Goal: Task Accomplishment & Management: Complete application form

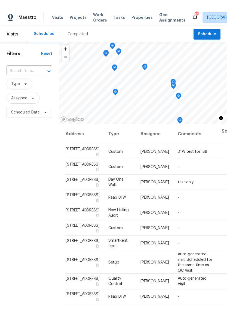
scroll to position [0, 71]
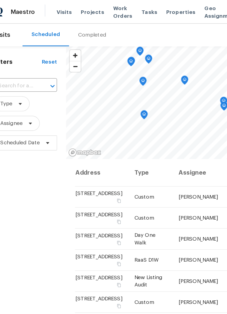
click at [70, 8] on span "Projects" at bounding box center [78, 8] width 17 height 5
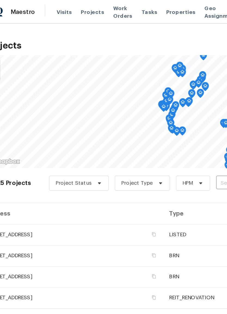
click at [168, 132] on input "text" at bounding box center [199, 133] width 62 height 8
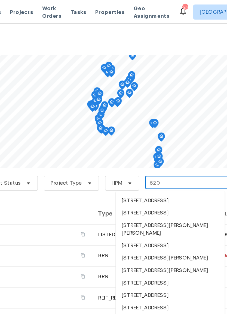
scroll to position [189, 0]
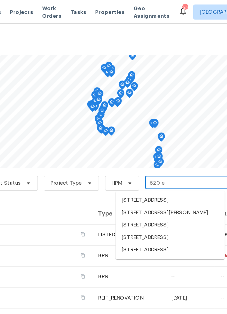
type input "620 e 8"
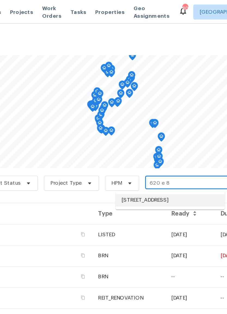
click at [146, 145] on li "[STREET_ADDRESS]" at bounding box center [185, 145] width 79 height 9
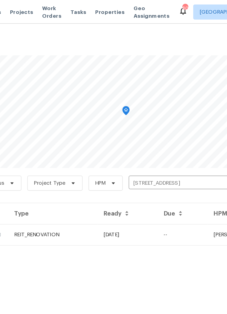
click at [133, 171] on td "[DATE]" at bounding box center [155, 169] width 44 height 15
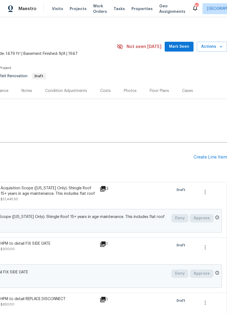
scroll to position [0, 81]
click at [206, 158] on div "Create Line Item" at bounding box center [211, 156] width 34 height 5
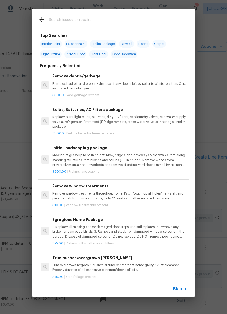
click at [104, 20] on input "text" at bounding box center [107, 20] width 116 height 8
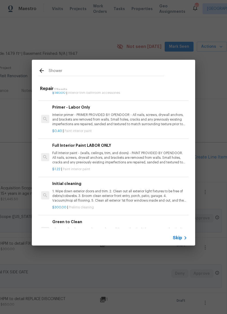
scroll to position [0, 0]
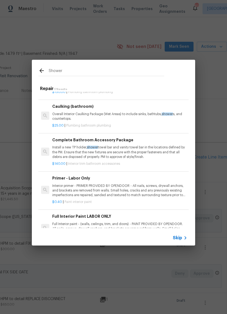
click at [71, 72] on input "Shower" at bounding box center [107, 71] width 116 height 8
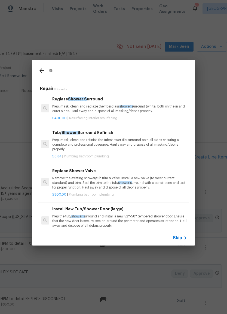
type input "S"
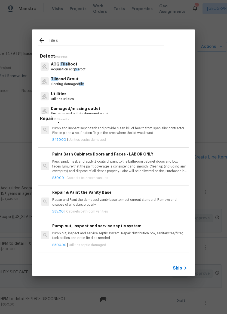
type input "Tile sh"
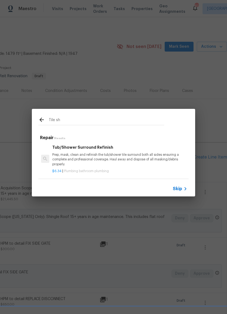
click at [147, 156] on p "Prep, mask, clean and refinish the tub/shower tile surround both all sides ensu…" at bounding box center [119, 159] width 135 height 14
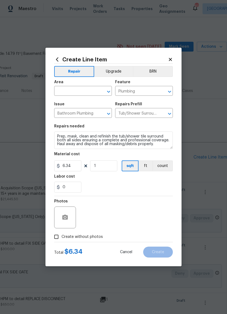
click at [172, 57] on icon at bounding box center [170, 59] width 5 height 5
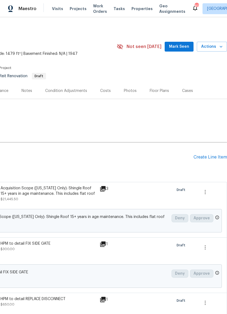
scroll to position [0, 88]
click at [209, 159] on div "Create Line Item" at bounding box center [211, 156] width 34 height 5
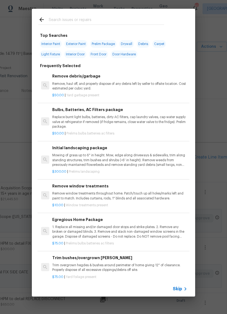
click at [116, 17] on input "text" at bounding box center [107, 20] width 116 height 8
type input "Tub"
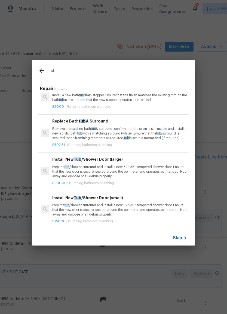
scroll to position [155, 0]
click at [147, 133] on p "Remove the existing bath tub & surround, confirm that the drain is still usable…" at bounding box center [119, 133] width 135 height 14
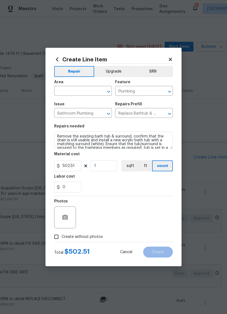
click at [89, 90] on input "text" at bounding box center [75, 91] width 43 height 8
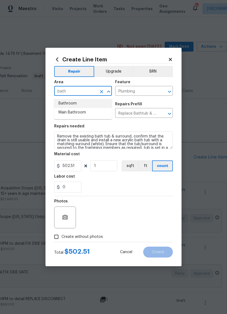
click at [76, 104] on li "Bathroom" at bounding box center [83, 103] width 58 height 9
type input "Bathroom"
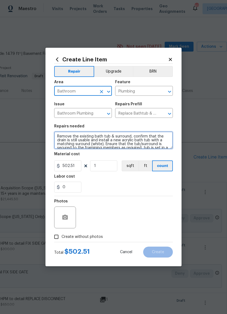
click at [112, 136] on textarea "Remove the existing bath tub & surround, confirm that the drain is still usable…" at bounding box center [113, 139] width 119 height 17
click at [114, 135] on textarea "Remove the existing bath tub & surround, confirm that the drain is still usable…" at bounding box center [113, 139] width 119 height 17
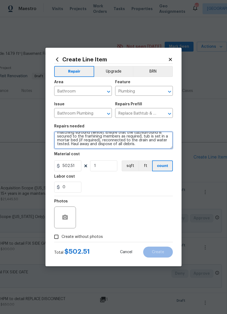
scroll to position [11, 0]
click at [124, 145] on textarea "Remove the existing shower surround, confirm that the drain is still usable and…" at bounding box center [113, 139] width 119 height 17
click at [150, 143] on textarea "Remove the existing shower surround, confirm that the drain is still usable and…" at bounding box center [113, 139] width 119 height 17
click at [151, 141] on textarea "Remove the existing shower surround, confirm that the drain is still usable and…" at bounding box center [113, 139] width 119 height 17
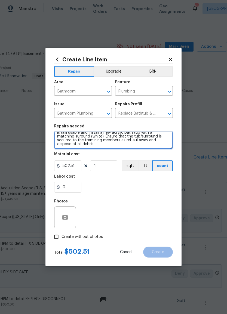
scroll to position [4, 0]
click at [121, 141] on textarea "Remove the existing shower surround, confirm that the drain is still usable and…" at bounding box center [113, 139] width 119 height 17
click at [135, 140] on textarea "Remove the existing shower surround, confirm that the drain is still usable and…" at bounding box center [113, 139] width 119 height 17
click at [134, 140] on textarea "Remove the existing shower surround, confirm that the drain is still usable and…" at bounding box center [113, 139] width 119 height 17
click at [142, 141] on textarea "Remove the existing shower surround, confirm that the drain is still usable and…" at bounding box center [113, 139] width 119 height 17
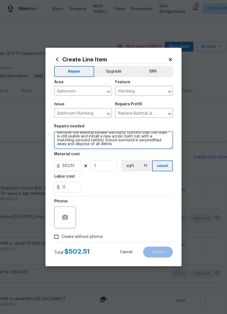
click at [138, 139] on textarea "Remove the existing shower surround, confirm that the drain is still usable and…" at bounding box center [113, 139] width 119 height 17
click at [84, 141] on textarea "Remove the existing shower surround, confirm that the drain is still usable and…" at bounding box center [113, 139] width 119 height 17
click at [82, 140] on textarea "Remove the existing shower surround, confirm that the drain is still usable and…" at bounding box center [113, 139] width 119 height 17
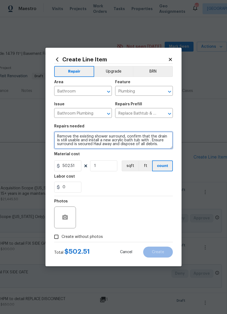
scroll to position [0, 0]
click at [128, 133] on textarea "Remove the existing shower surround, . Ensure surround is secured Haul away and…" at bounding box center [113, 139] width 119 height 17
click at [129, 135] on textarea "Remove the existing shower surround, . Ensure surround is secured Haul away and…" at bounding box center [113, 139] width 119 height 17
type textarea "Remove the existing shower surround, and install new tile surround. Ensure surr…"
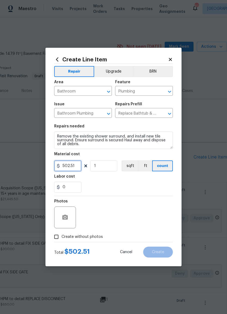
click at [77, 163] on input "502.51" at bounding box center [67, 165] width 27 height 11
click at [76, 165] on input "502.51" at bounding box center [67, 165] width 27 height 11
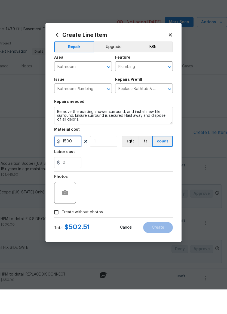
type input "1500"
click at [68, 211] on button "button" at bounding box center [65, 217] width 13 height 13
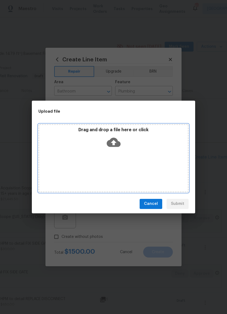
click at [117, 143] on icon at bounding box center [114, 141] width 14 height 9
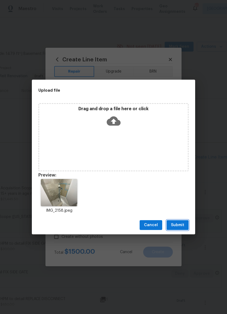
click at [180, 225] on span "Submit" at bounding box center [177, 225] width 13 height 7
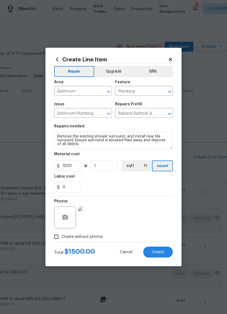
click at [161, 252] on span "Create" at bounding box center [158, 252] width 12 height 4
type input "0"
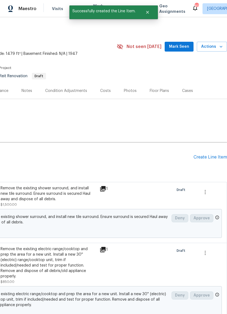
click at [212, 155] on div "Create Line Item" at bounding box center [211, 156] width 34 height 5
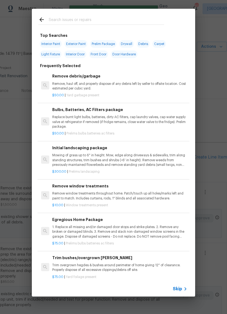
click at [114, 18] on input "text" at bounding box center [107, 20] width 116 height 8
type input "Van"
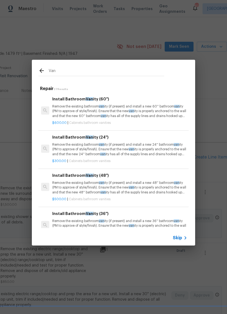
click at [152, 110] on p "Remove the existing bathroom van ity (if present) and install a new 60'' bathro…" at bounding box center [119, 111] width 135 height 14
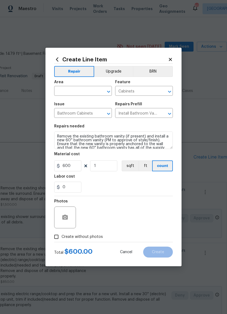
click at [88, 90] on input "text" at bounding box center [75, 91] width 43 height 8
click at [83, 111] on li "Interior Overall" at bounding box center [83, 112] width 58 height 9
type input "Interior Overall"
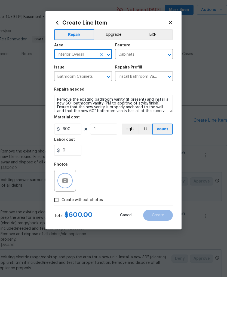
click at [66, 214] on icon "button" at bounding box center [64, 216] width 5 height 5
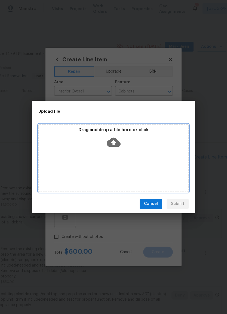
click at [115, 142] on icon at bounding box center [114, 142] width 14 height 14
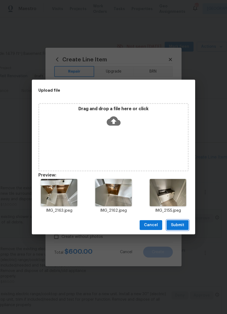
click at [180, 223] on span "Submit" at bounding box center [177, 225] width 13 height 7
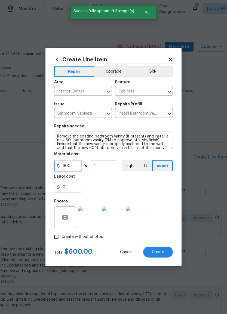
click at [77, 166] on input "600" at bounding box center [67, 165] width 27 height 11
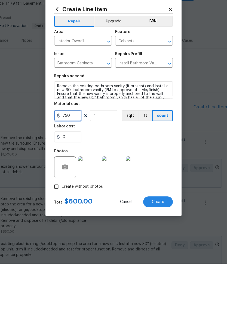
type input "750"
click at [160, 250] on span "Create" at bounding box center [158, 252] width 12 height 4
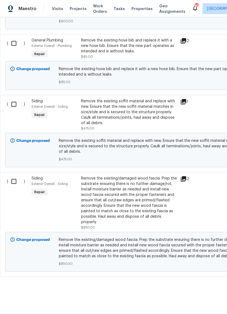
scroll to position [1185, 0]
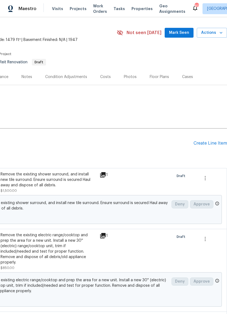
click at [212, 143] on div "Create Line Item" at bounding box center [211, 143] width 34 height 5
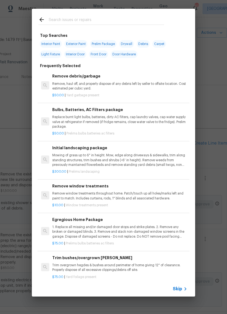
click at [91, 17] on input "text" at bounding box center [107, 20] width 116 height 8
type input "Clean"
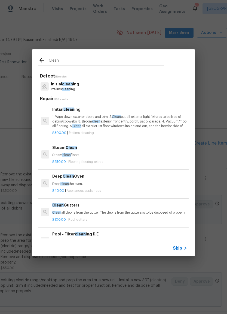
click at [152, 120] on p "1. Wipe down exterior doors and trim. 2. Clean out all exterior light fixtures …" at bounding box center [119, 121] width 135 height 14
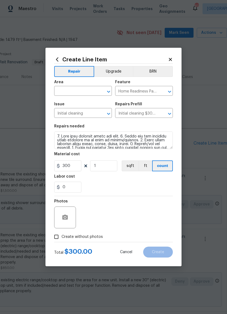
click at [86, 89] on input "text" at bounding box center [75, 91] width 43 height 8
click at [85, 111] on li "Interior Overall" at bounding box center [83, 112] width 58 height 9
type input "Interior Overall"
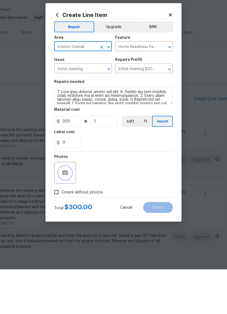
click at [67, 214] on icon "button" at bounding box center [65, 217] width 7 height 7
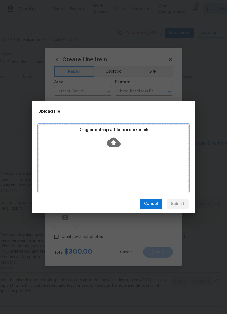
click at [115, 140] on icon at bounding box center [114, 141] width 14 height 9
click at [115, 141] on icon at bounding box center [114, 141] width 14 height 9
